Goal: Task Accomplishment & Management: Use online tool/utility

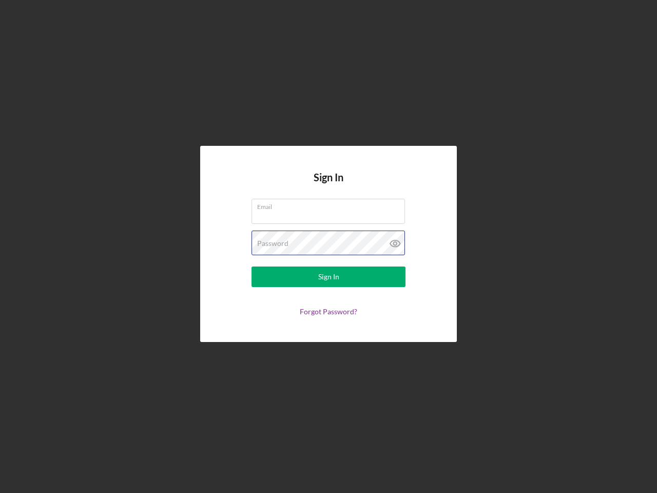
click at [328, 246] on div "Password" at bounding box center [328, 243] width 154 height 26
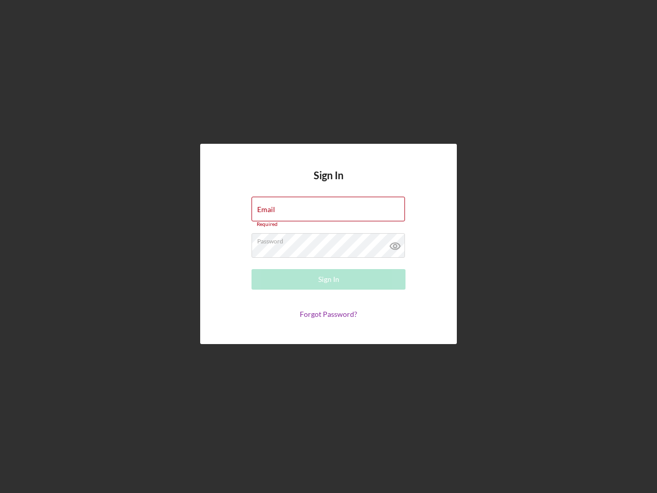
click at [395, 243] on icon at bounding box center [395, 246] width 26 height 26
